Goal: Task Accomplishment & Management: Manage account settings

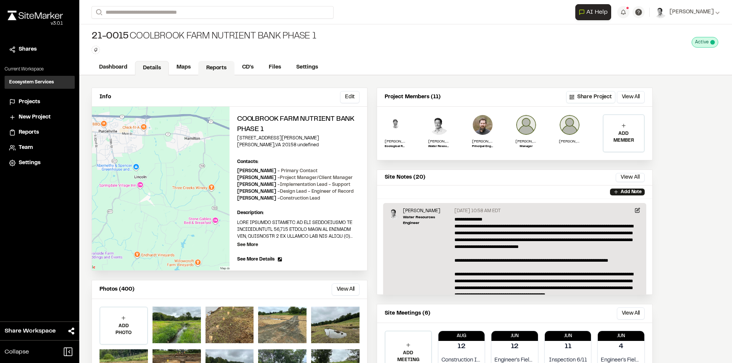
click at [213, 67] on link "Reports" at bounding box center [216, 68] width 36 height 14
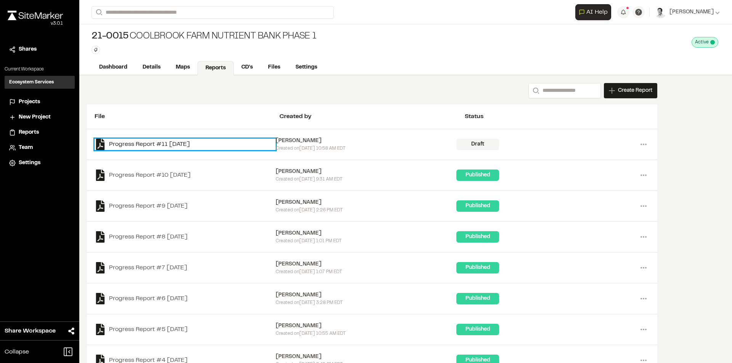
click at [224, 145] on link "Progress Report #11 [DATE]" at bounding box center [185, 144] width 181 height 11
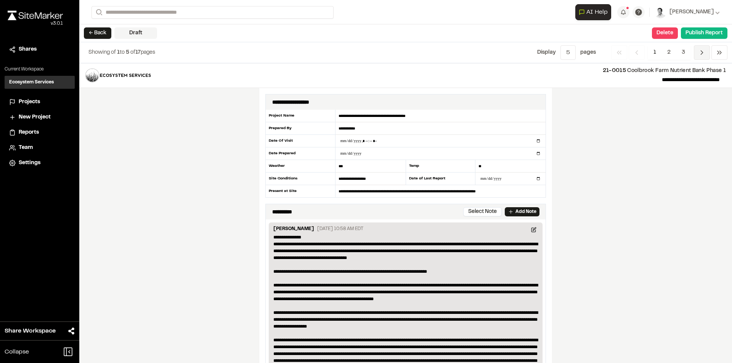
click at [700, 54] on icon "Navigation" at bounding box center [702, 53] width 8 height 8
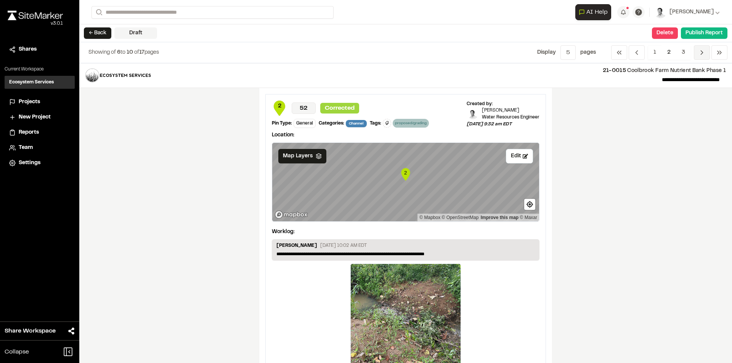
click at [700, 53] on icon "Navigation" at bounding box center [702, 53] width 8 height 8
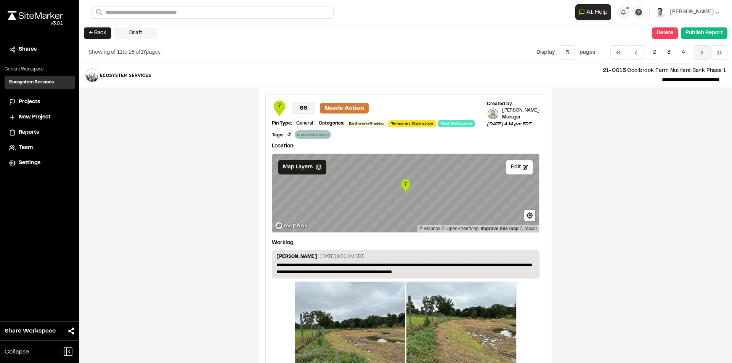
click at [700, 53] on icon "Navigation" at bounding box center [702, 53] width 8 height 8
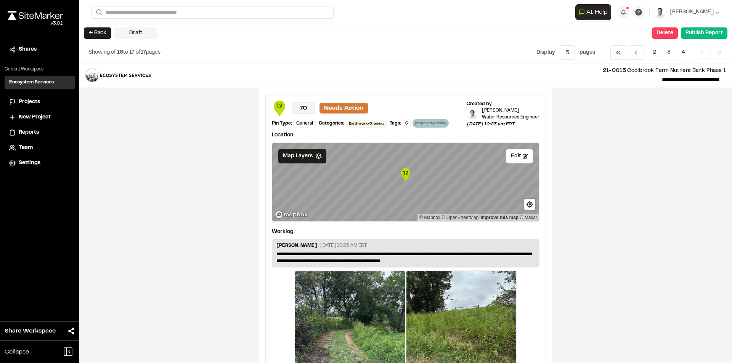
click at [698, 54] on icon "Navigation" at bounding box center [702, 53] width 8 height 8
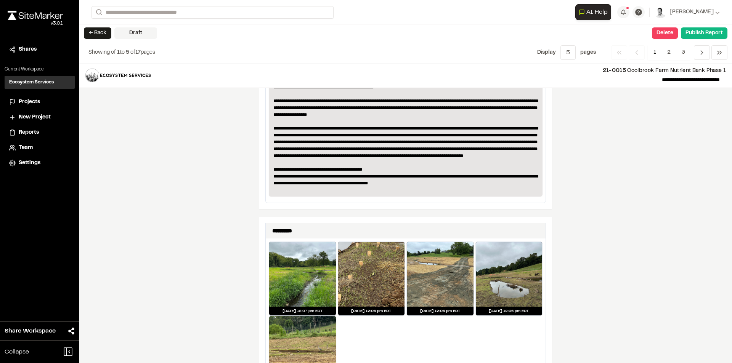
scroll to position [229, 0]
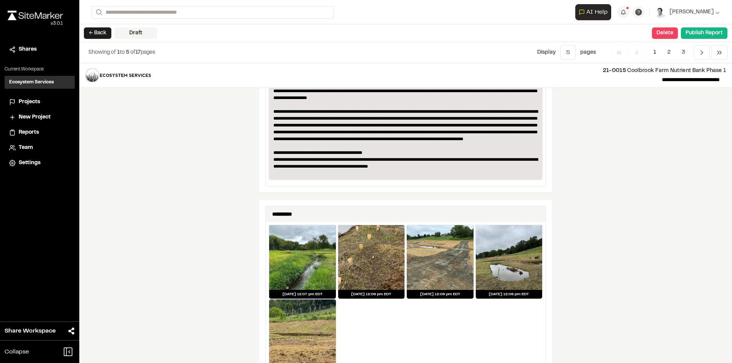
click at [637, 199] on div "**********" at bounding box center [405, 213] width 652 height 300
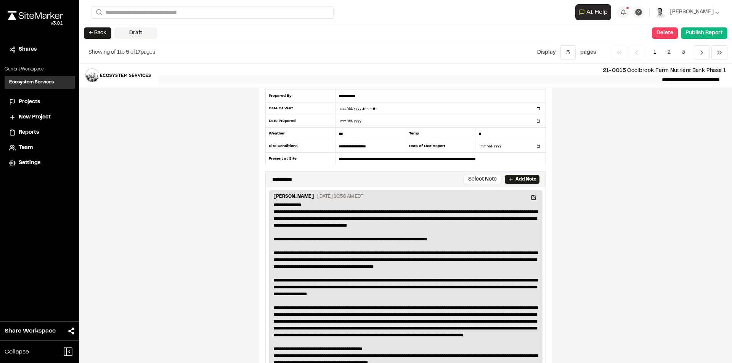
scroll to position [0, 0]
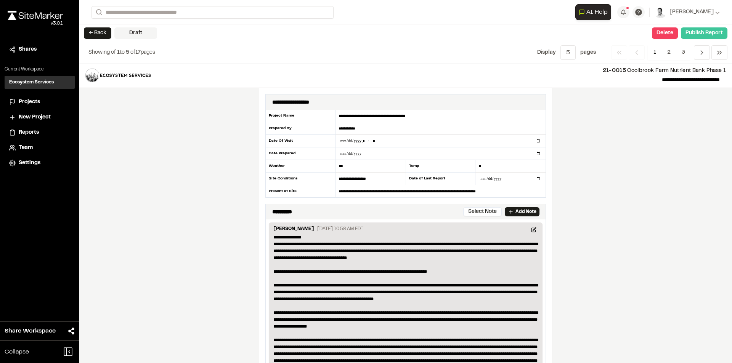
click at [699, 34] on button "Publish Report" at bounding box center [704, 32] width 46 height 11
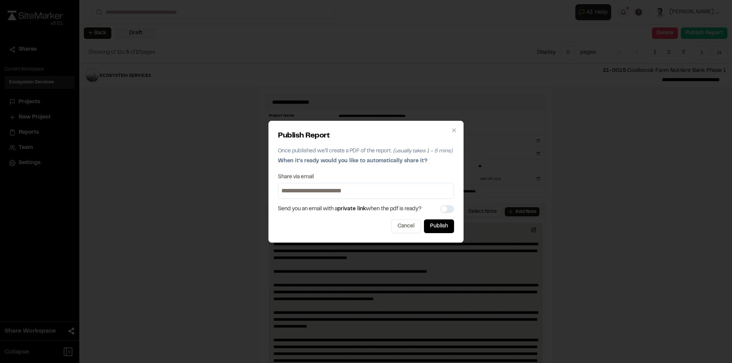
click at [309, 191] on input at bounding box center [366, 191] width 172 height 12
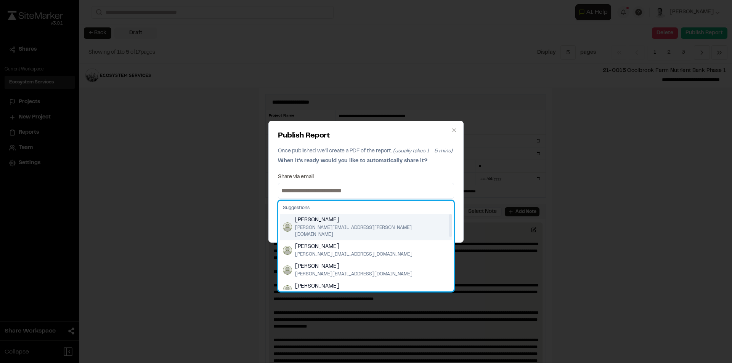
click at [319, 221] on span "[PERSON_NAME]" at bounding box center [372, 220] width 154 height 8
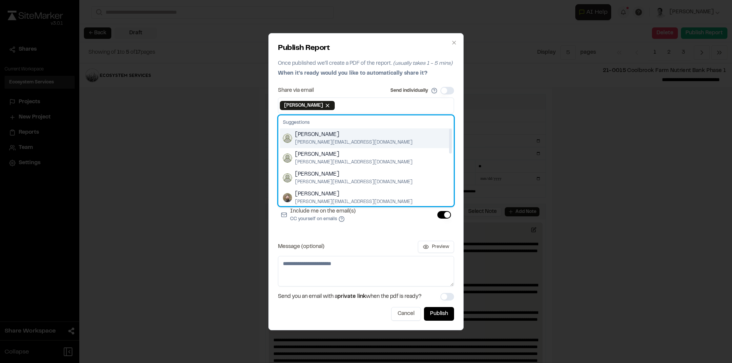
click at [332, 139] on span "[PERSON_NAME][EMAIL_ADDRESS][DOMAIN_NAME]" at bounding box center [353, 142] width 117 height 7
click at [328, 136] on span "[PERSON_NAME]" at bounding box center [353, 135] width 117 height 8
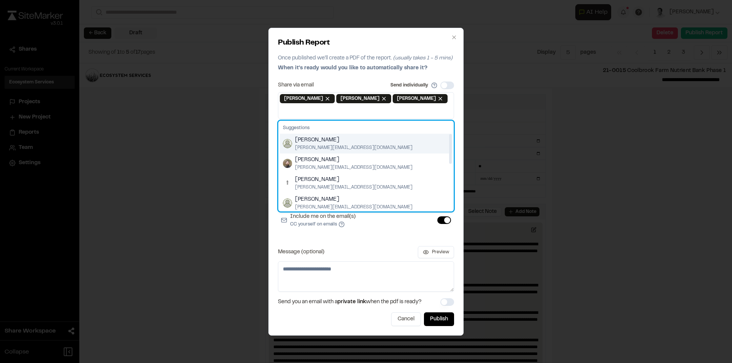
click at [324, 142] on span "[PERSON_NAME]" at bounding box center [353, 140] width 117 height 8
click at [318, 139] on span "[PERSON_NAME]" at bounding box center [353, 140] width 117 height 8
click at [321, 141] on span "[PERSON_NAME]" at bounding box center [353, 140] width 117 height 8
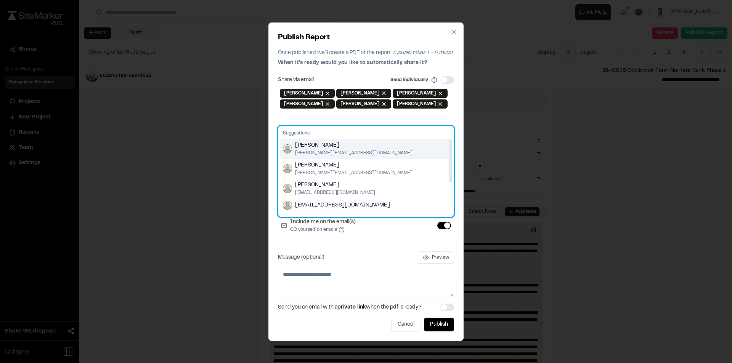
click at [316, 146] on span "[PERSON_NAME]" at bounding box center [353, 145] width 117 height 8
click at [326, 150] on span "[PERSON_NAME][EMAIL_ADDRESS][DOMAIN_NAME]" at bounding box center [353, 153] width 117 height 7
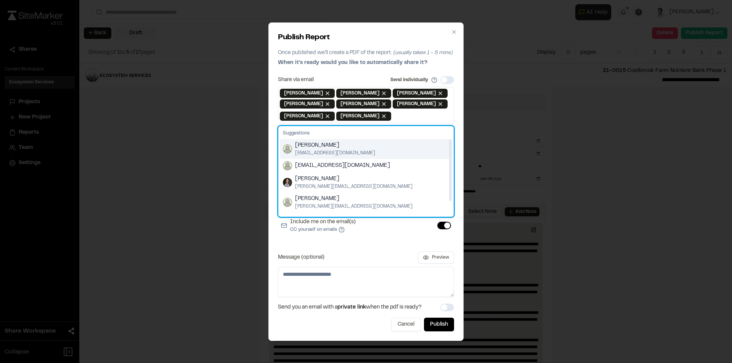
click at [321, 150] on span "[EMAIL_ADDRESS][DOMAIN_NAME]" at bounding box center [335, 153] width 80 height 7
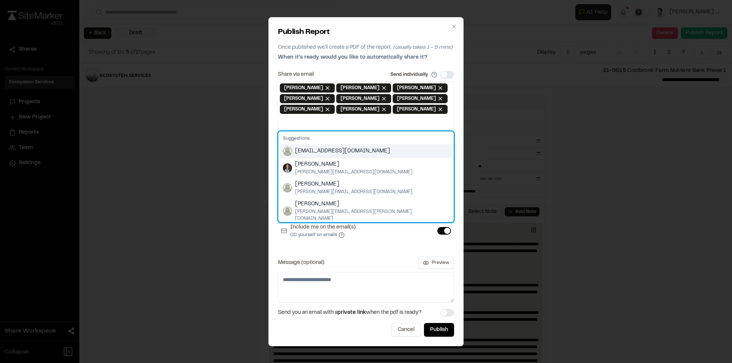
click at [342, 147] on span "[EMAIL_ADDRESS][DOMAIN_NAME]" at bounding box center [342, 151] width 95 height 8
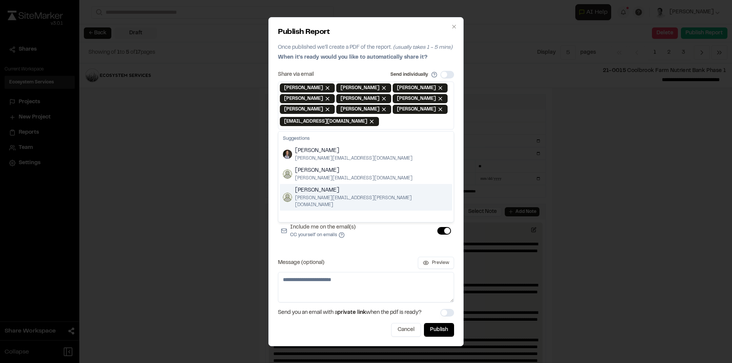
click at [352, 251] on div "Share via email Send individually [PERSON_NAME] Remove [PERSON_NAME] [PERSON_NA…" at bounding box center [366, 187] width 176 height 232
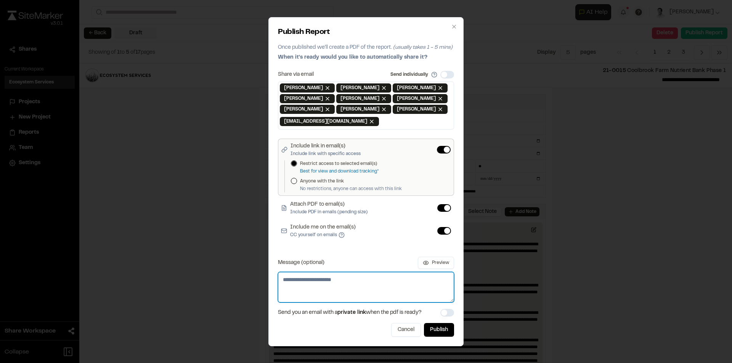
click at [312, 283] on textarea "Message (optional)" at bounding box center [366, 287] width 176 height 30
click at [390, 279] on textarea "**********" at bounding box center [366, 287] width 176 height 30
click at [381, 288] on textarea "**********" at bounding box center [366, 287] width 176 height 30
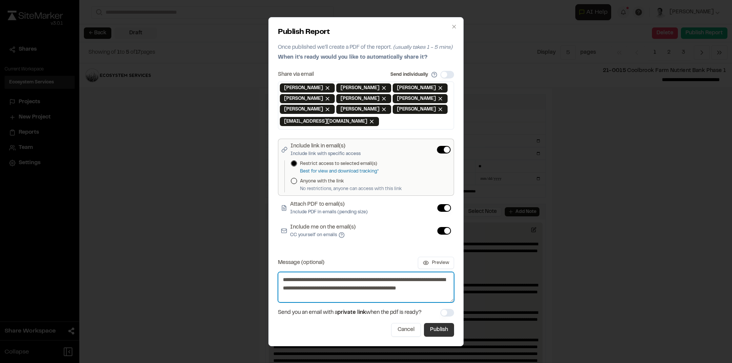
type textarea "**********"
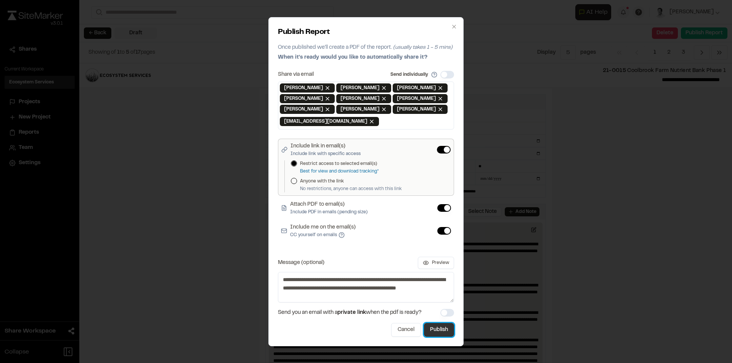
click at [439, 331] on button "Publish" at bounding box center [439, 330] width 30 height 14
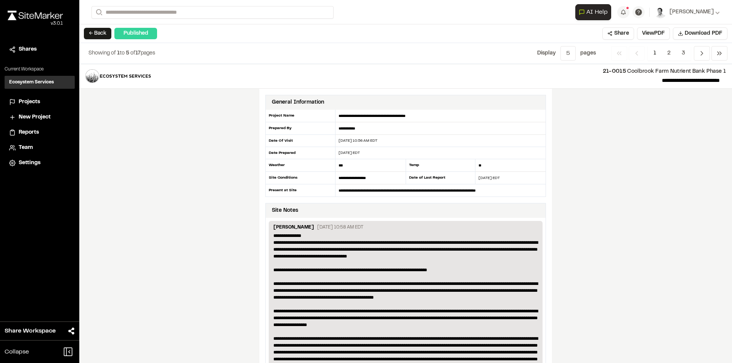
click at [691, 190] on div "**********" at bounding box center [405, 213] width 652 height 299
click at [96, 33] on button "← Back" at bounding box center [97, 33] width 27 height 11
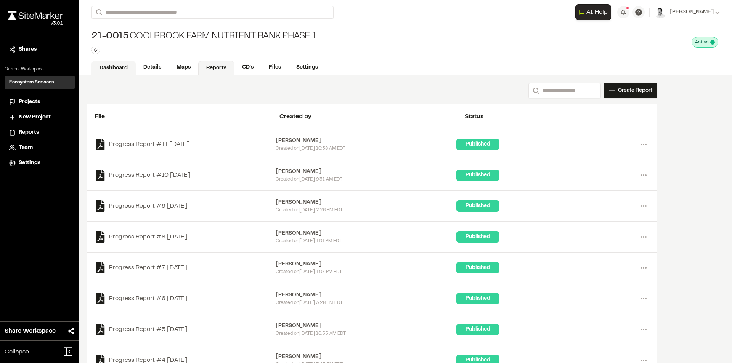
click at [114, 64] on link "Dashboard" at bounding box center [113, 68] width 44 height 14
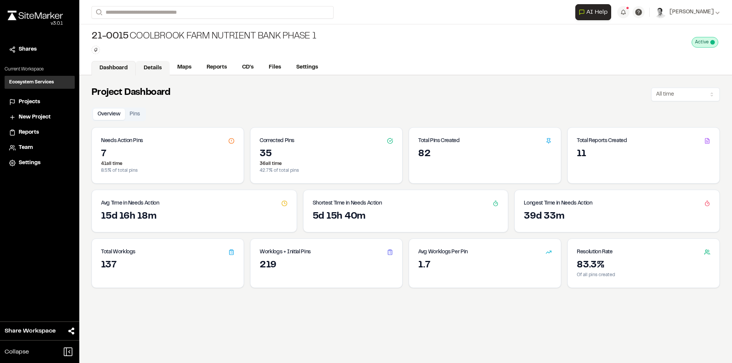
click at [148, 69] on link "Details" at bounding box center [153, 68] width 34 height 14
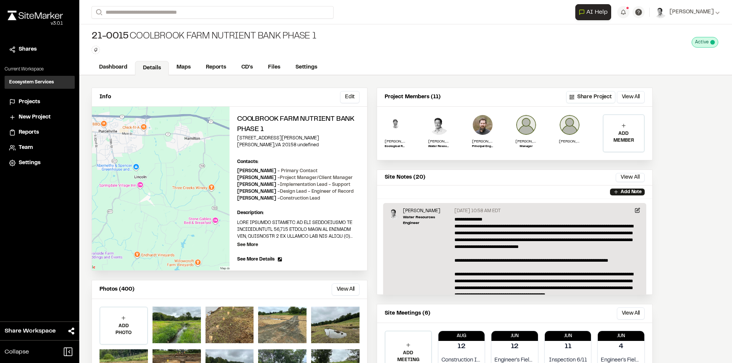
click at [697, 128] on div "Info Edit Edit Coolbrook Farm Nutrient Bank Phase 1 [STREET_ADDRESS][PERSON_NAM…" at bounding box center [405, 240] width 652 height 331
